Goal: Task Accomplishment & Management: Manage account settings

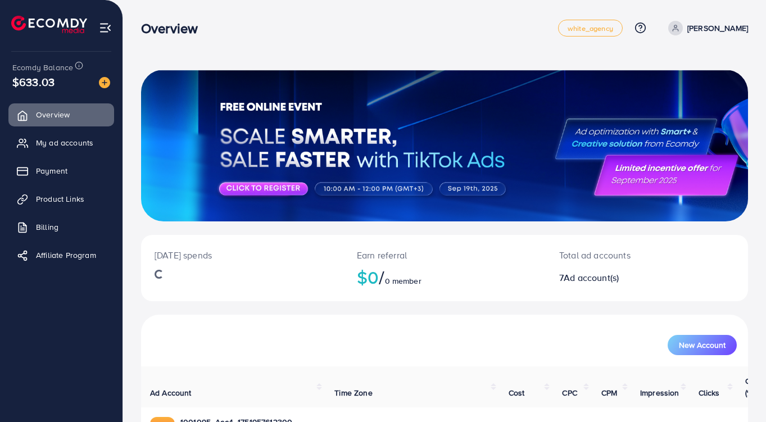
click at [47, 143] on span "My ad accounts" at bounding box center [64, 142] width 57 height 11
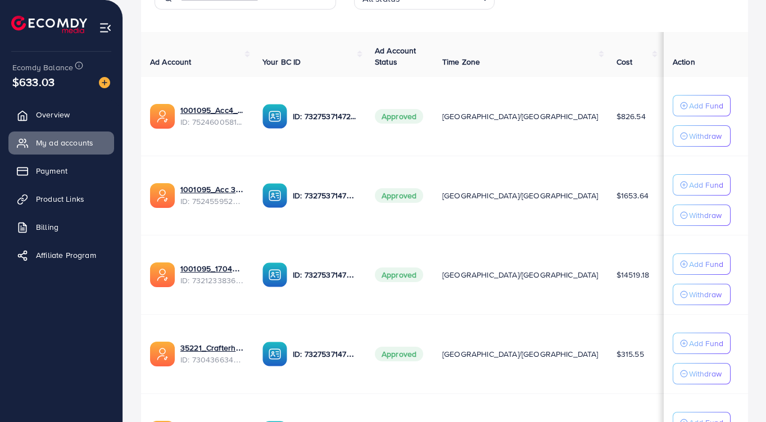
scroll to position [197, 0]
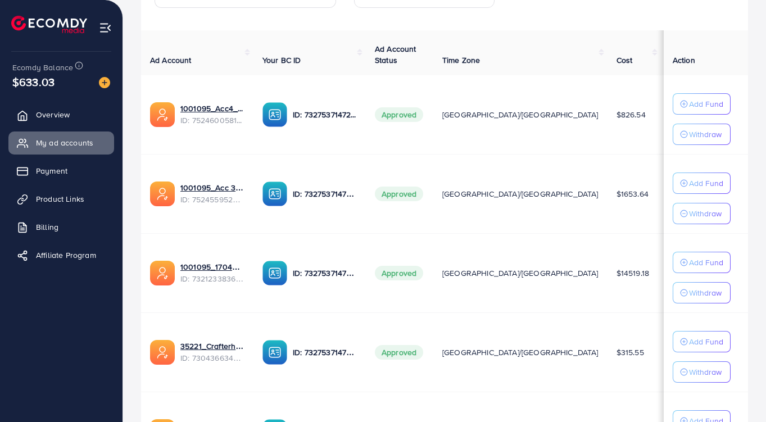
click at [181, 273] on span "ID: 7321233836078252033" at bounding box center [212, 278] width 64 height 11
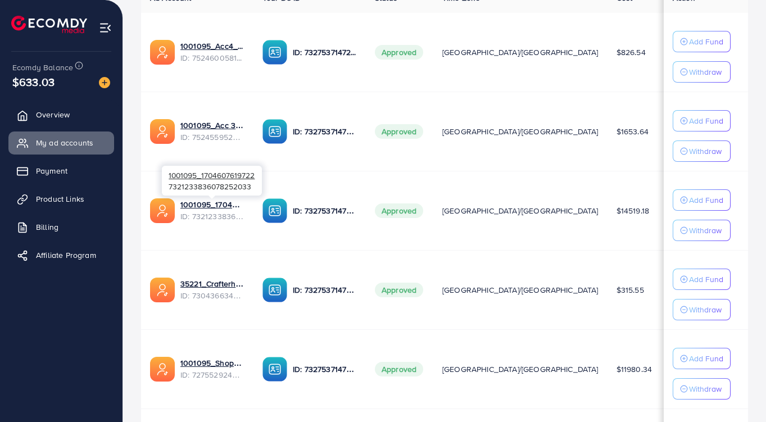
scroll to position [257, 0]
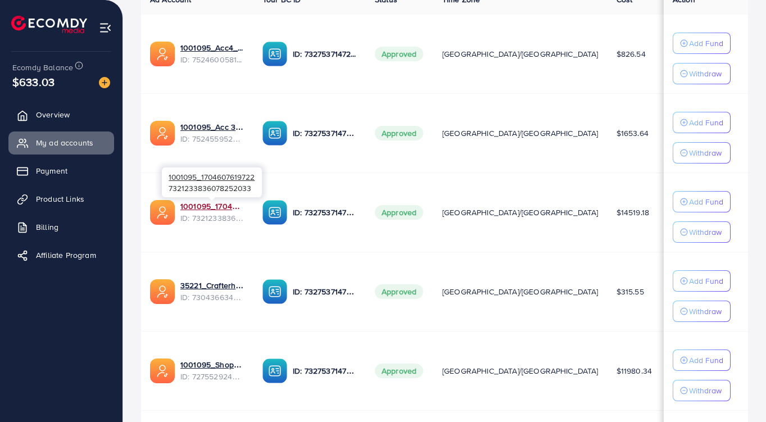
click at [193, 205] on link "1001095_1704607619722" at bounding box center [212, 206] width 64 height 11
click at [203, 286] on link "35221_Crafterhide ad_1700680330947" at bounding box center [212, 285] width 64 height 11
click at [194, 365] on link "1001095_Shopping Center" at bounding box center [212, 364] width 64 height 11
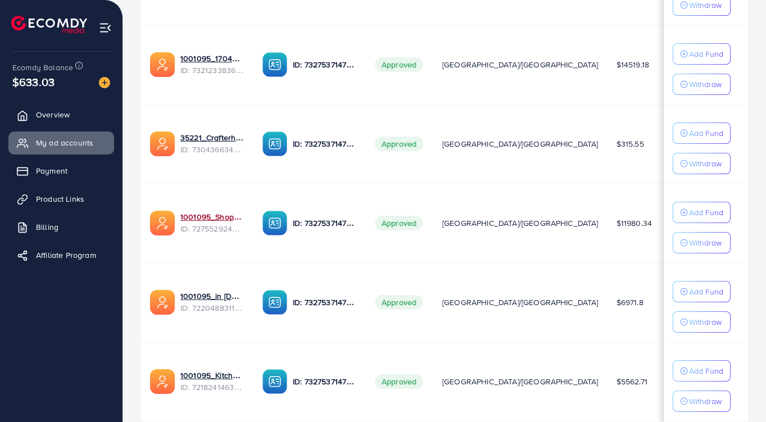
scroll to position [406, 0]
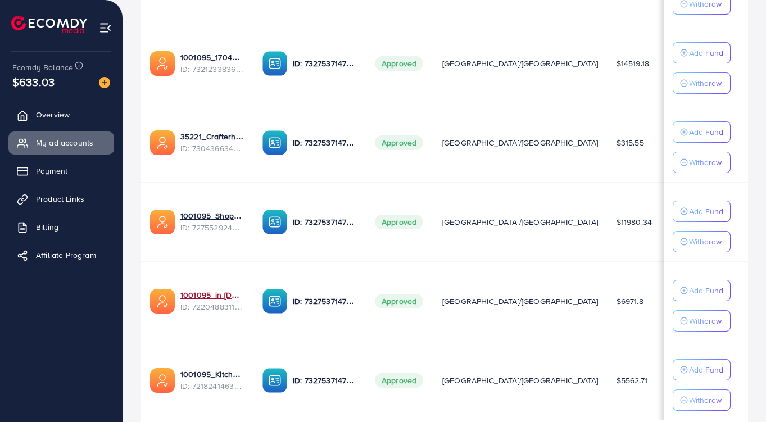
click at [198, 297] on link "1001095_in [DOMAIN_NAME]_1681150971525" at bounding box center [212, 294] width 64 height 11
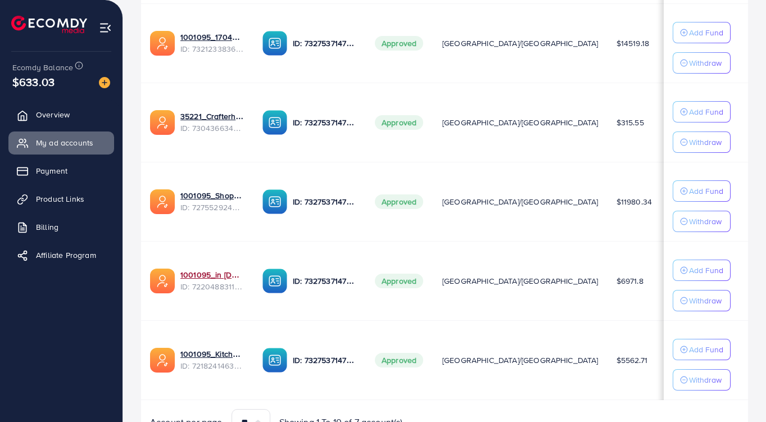
scroll to position [457, 0]
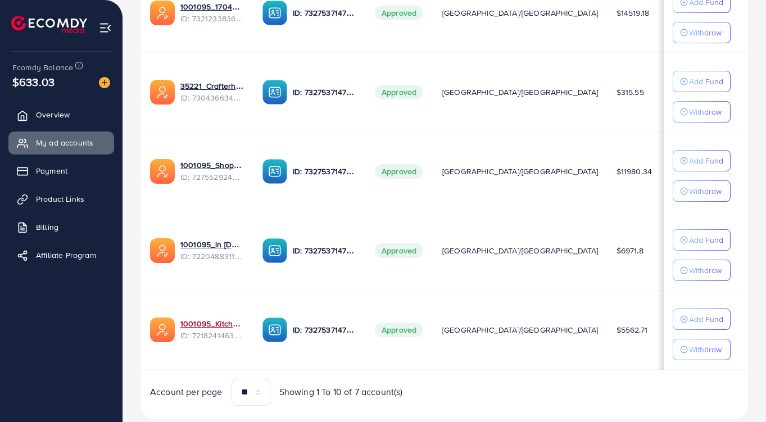
click at [198, 327] on link "1001095_Kitchenlyst_1680641549988" at bounding box center [212, 323] width 64 height 11
